Goal: Information Seeking & Learning: Learn about a topic

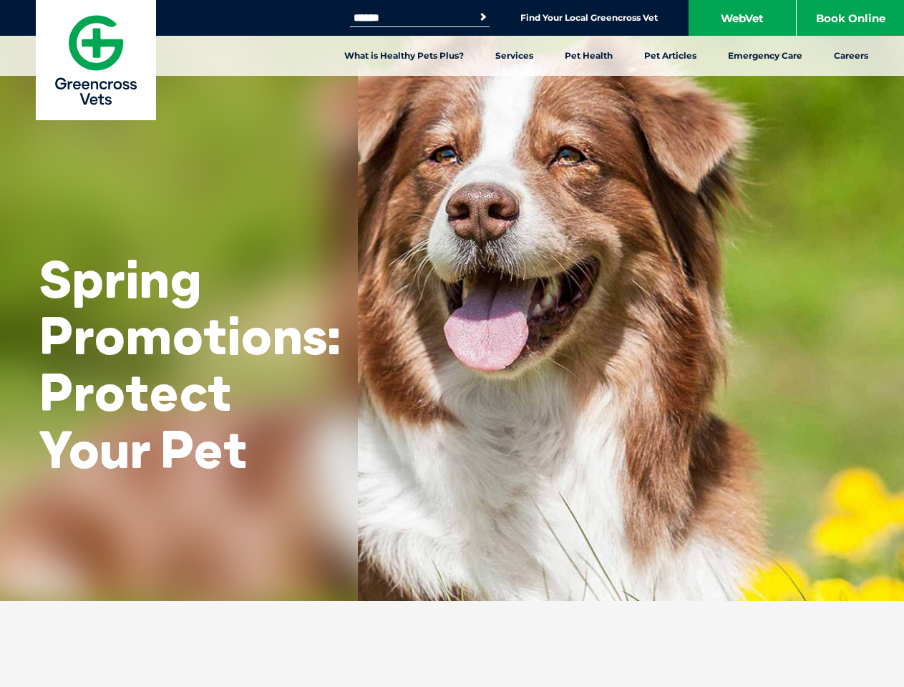
click at [514, 56] on link "Services" at bounding box center [514, 56] width 69 height 40
click at [589, 56] on link "Pet Health" at bounding box center [588, 56] width 79 height 40
click at [670, 56] on link "Pet Articles" at bounding box center [670, 56] width 84 height 40
click at [452, 301] on ul "[MEDICAL_DATA] Prevention Flea Prevention [MEDICAL_DATA] Tick Prevention [MEDIC…" at bounding box center [456, 196] width 895 height 240
